Goal: Transaction & Acquisition: Purchase product/service

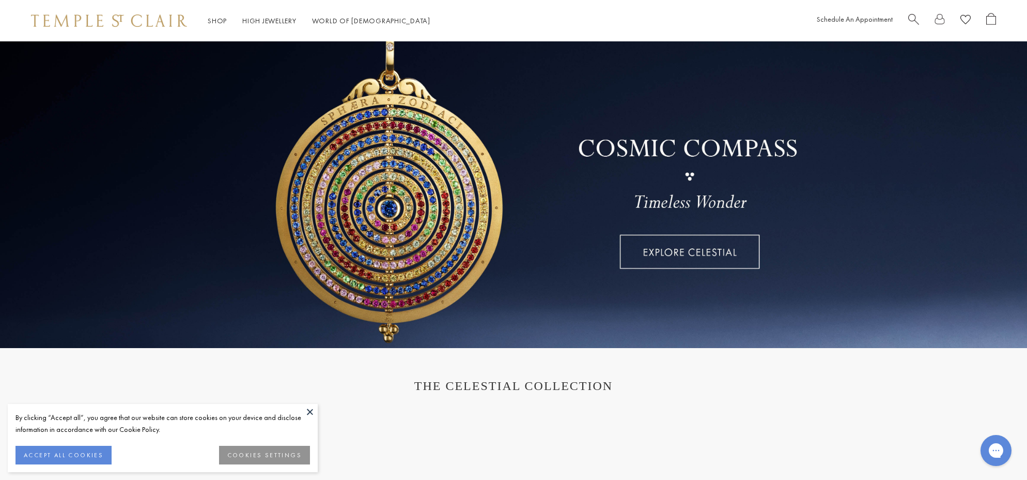
scroll to position [60, 0]
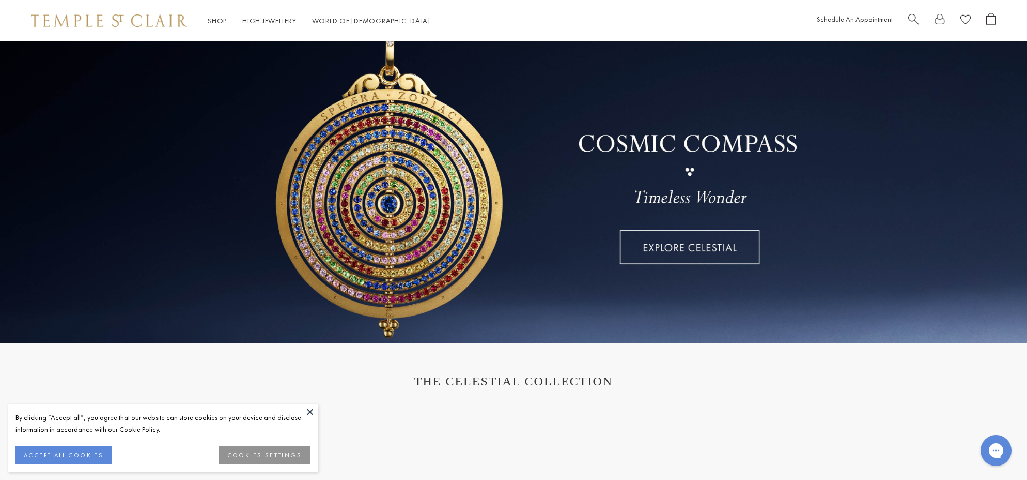
click at [306, 413] on button at bounding box center [310, 412] width 16 height 16
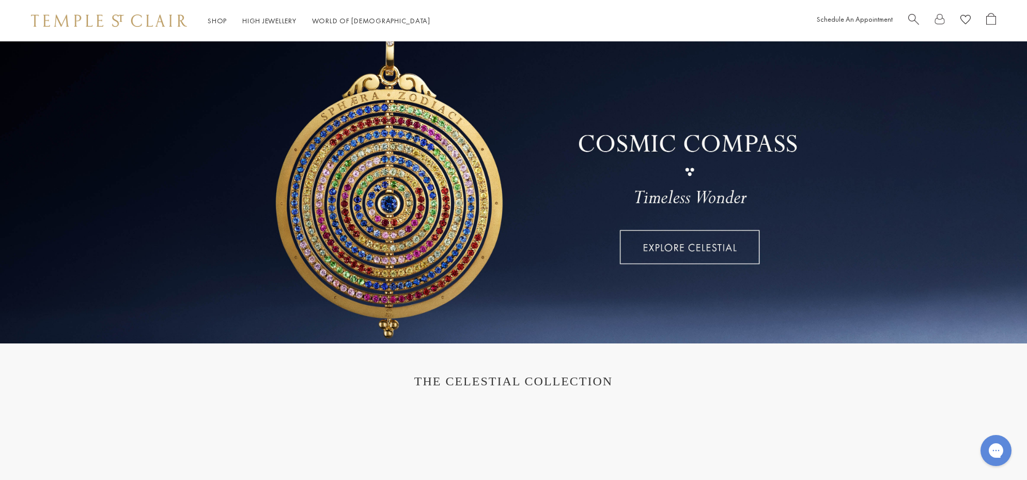
scroll to position [0, 0]
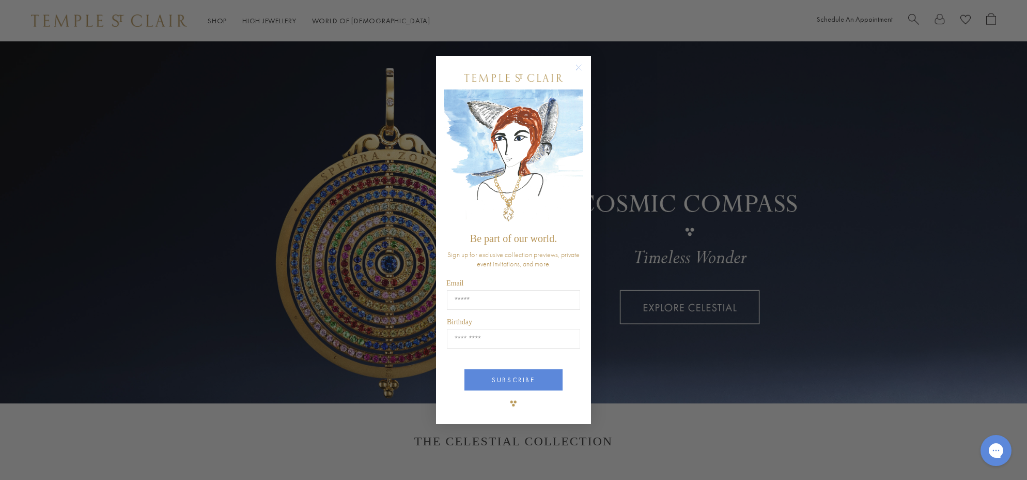
click at [595, 445] on div "Close dialog Be part of our world. Sign up for exclusive collection previews, p…" at bounding box center [513, 240] width 1027 height 480
click at [399, 306] on div "Close dialog Be part of our world. Sign up for exclusive collection previews, p…" at bounding box center [513, 240] width 1027 height 480
click at [626, 397] on div "Close dialog Be part of our world. Sign up for exclusive collection previews, p…" at bounding box center [513, 240] width 1027 height 480
click at [660, 149] on div "Close dialog Be part of our world. Sign up for exclusive collection previews, p…" at bounding box center [513, 240] width 1027 height 480
click at [487, 408] on div "POPUP Form" at bounding box center [514, 403] width 140 height 21
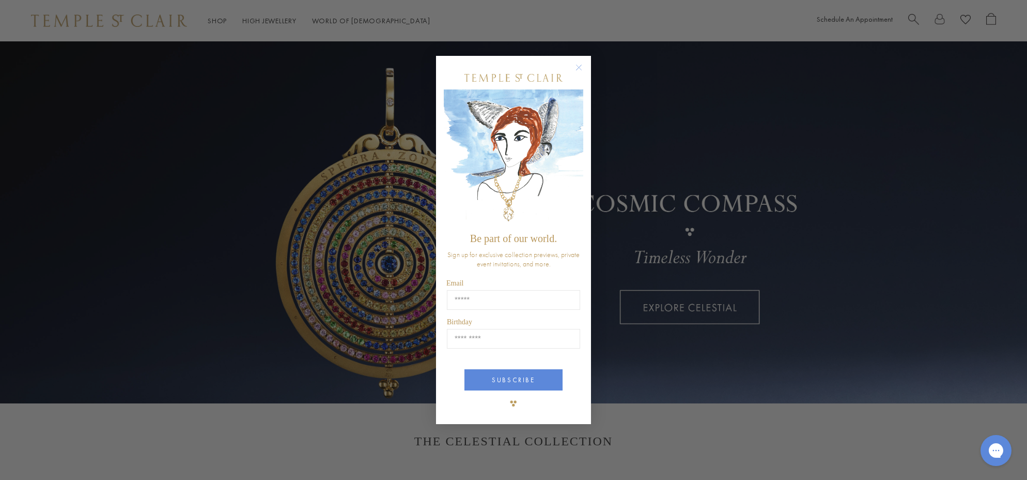
click at [580, 67] on circle "Close dialog" at bounding box center [579, 67] width 12 height 12
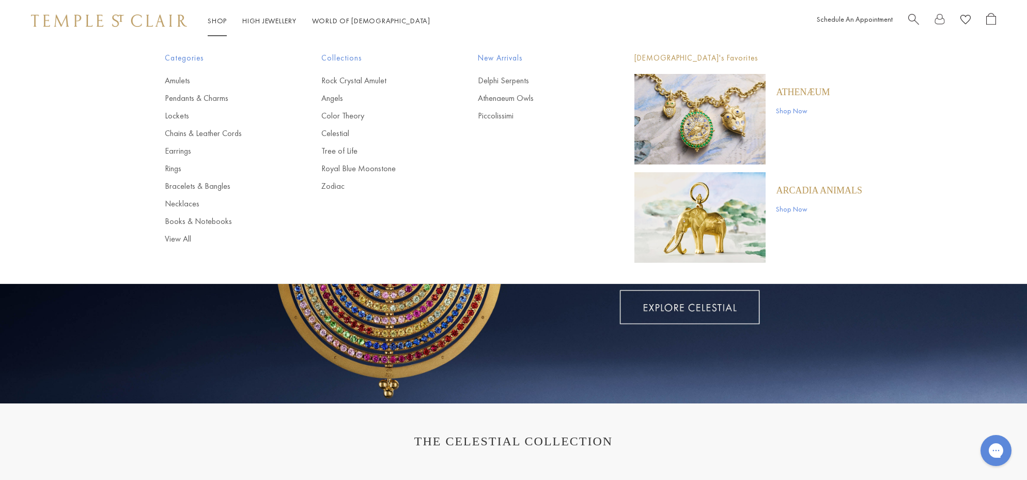
click at [222, 22] on link "Shop Shop" at bounding box center [217, 20] width 19 height 9
click at [173, 166] on link "Rings" at bounding box center [222, 168] width 115 height 11
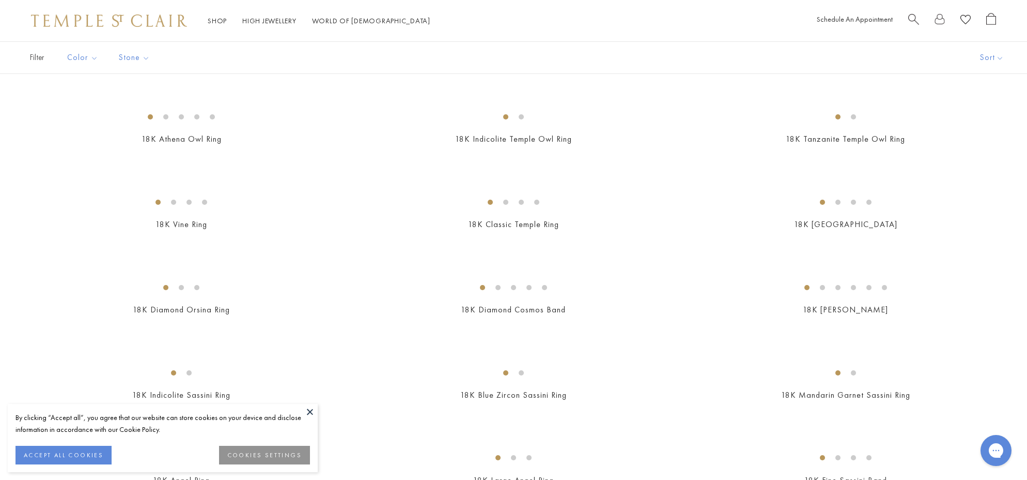
scroll to position [141, 0]
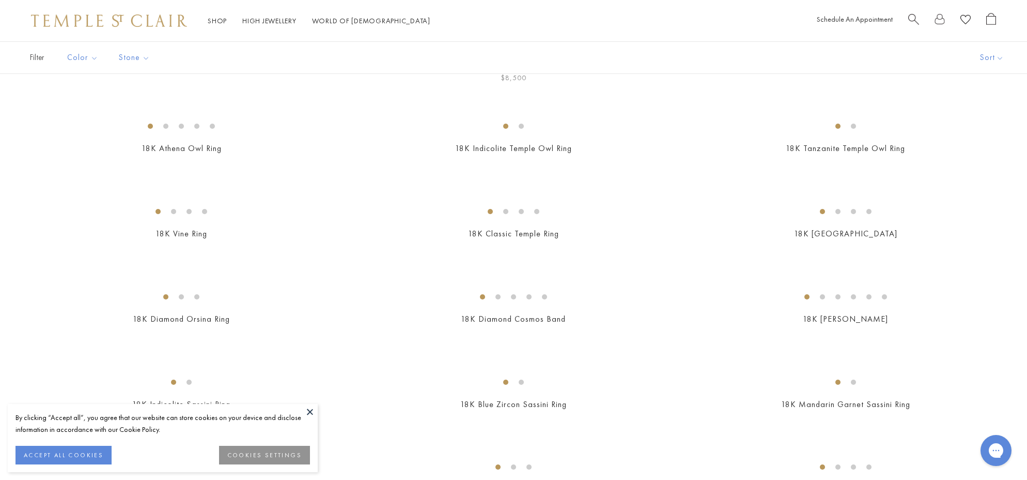
click at [0, 0] on img at bounding box center [0, 0] width 0 height 0
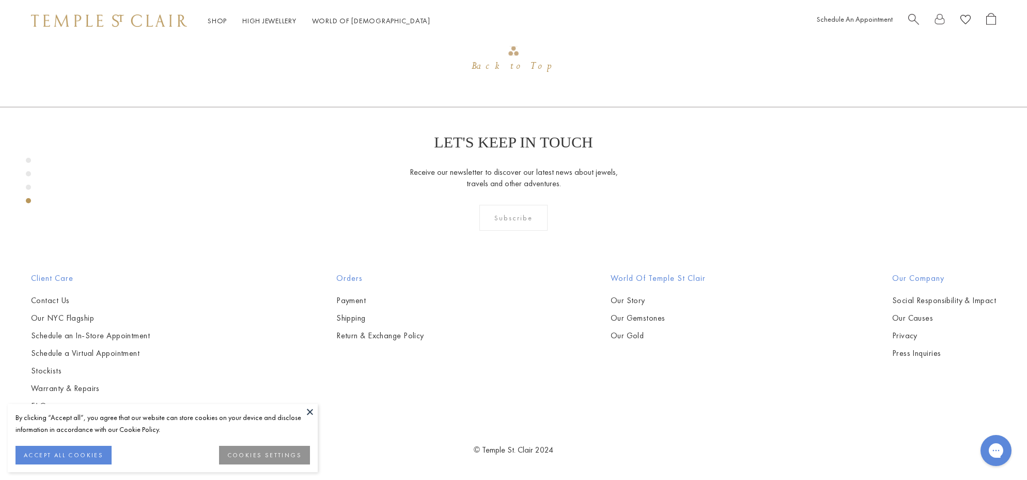
scroll to position [1606, 0]
